Goal: Browse casually

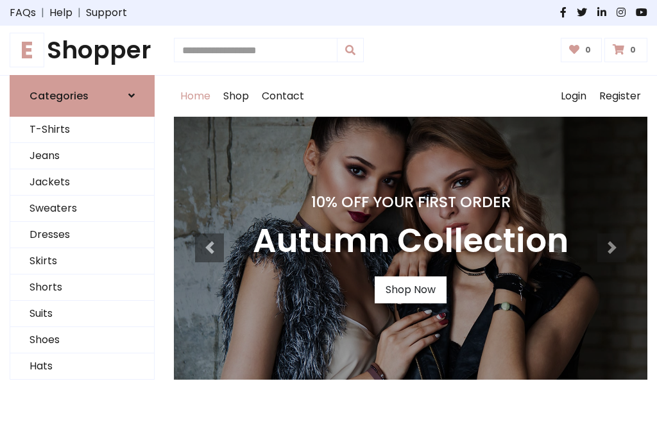
click at [329, 211] on h4 "10% Off Your First Order" at bounding box center [411, 202] width 316 height 18
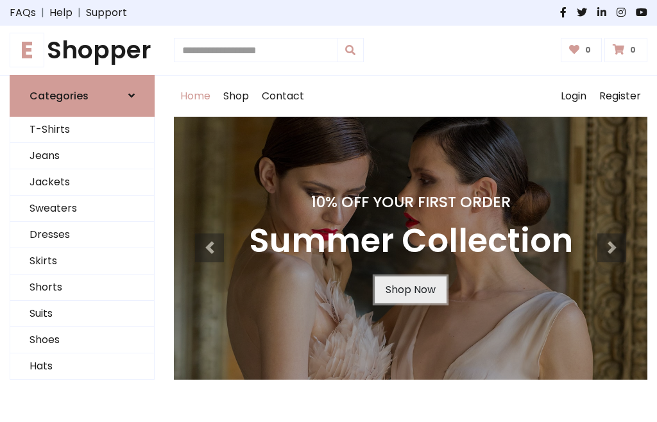
click at [410, 290] on link "Shop Now" at bounding box center [411, 290] width 72 height 27
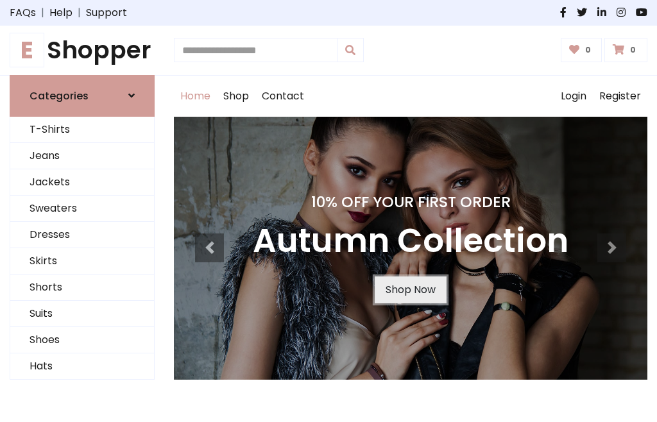
click at [410, 290] on link "Shop Now" at bounding box center [411, 290] width 72 height 27
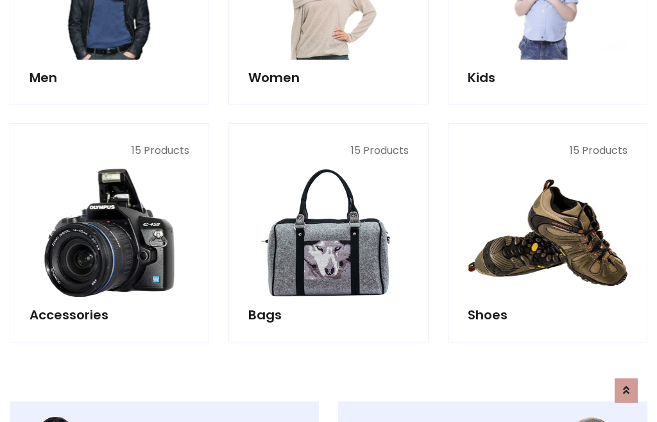
scroll to position [1280, 0]
